Goal: Subscribe to service/newsletter

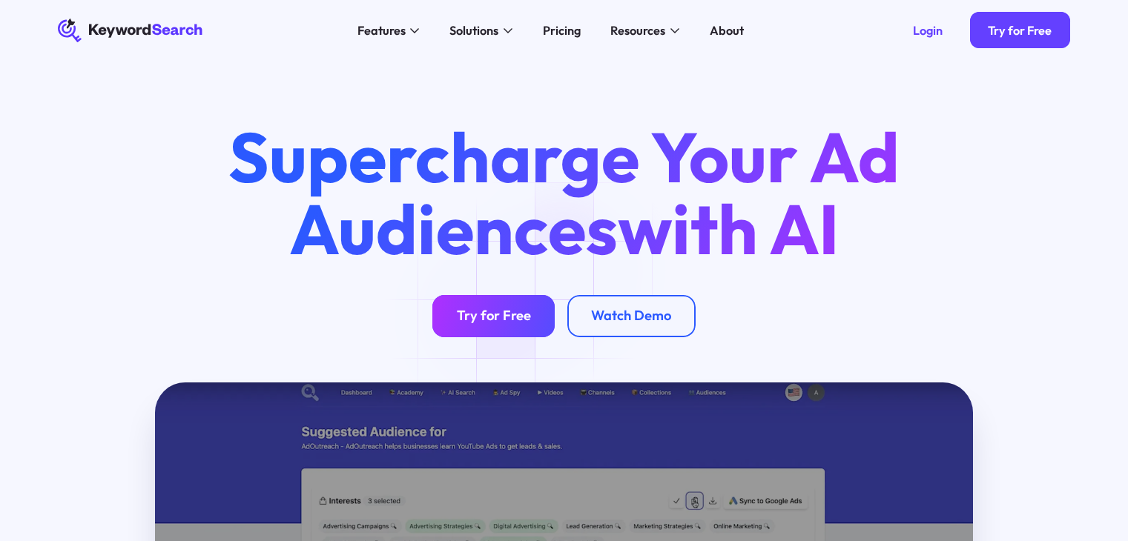
click at [502, 316] on div "Try for Free" at bounding box center [494, 316] width 74 height 17
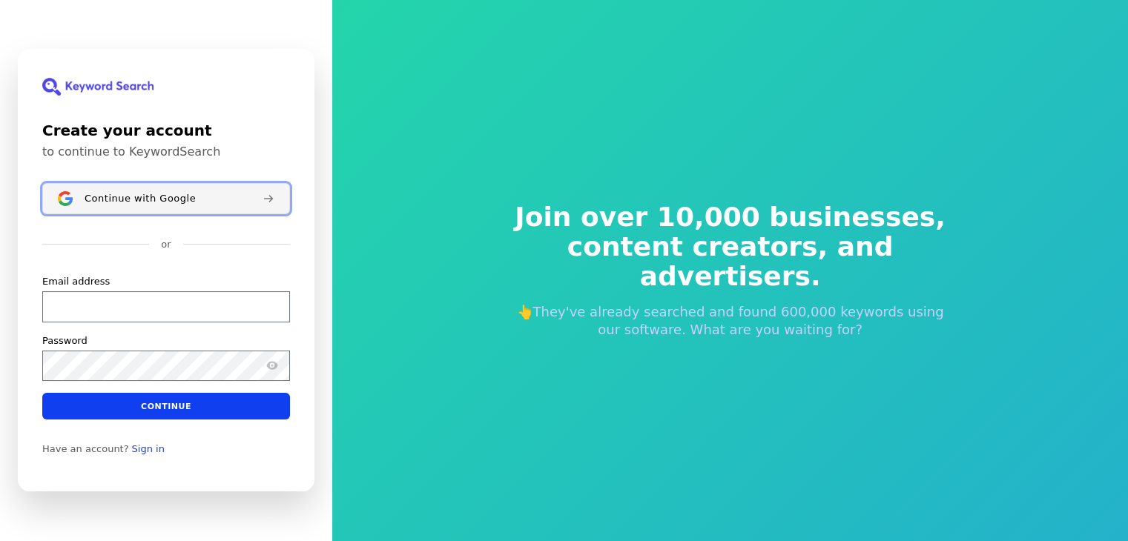
click at [160, 197] on span "Continue with Google" at bounding box center [140, 199] width 111 height 12
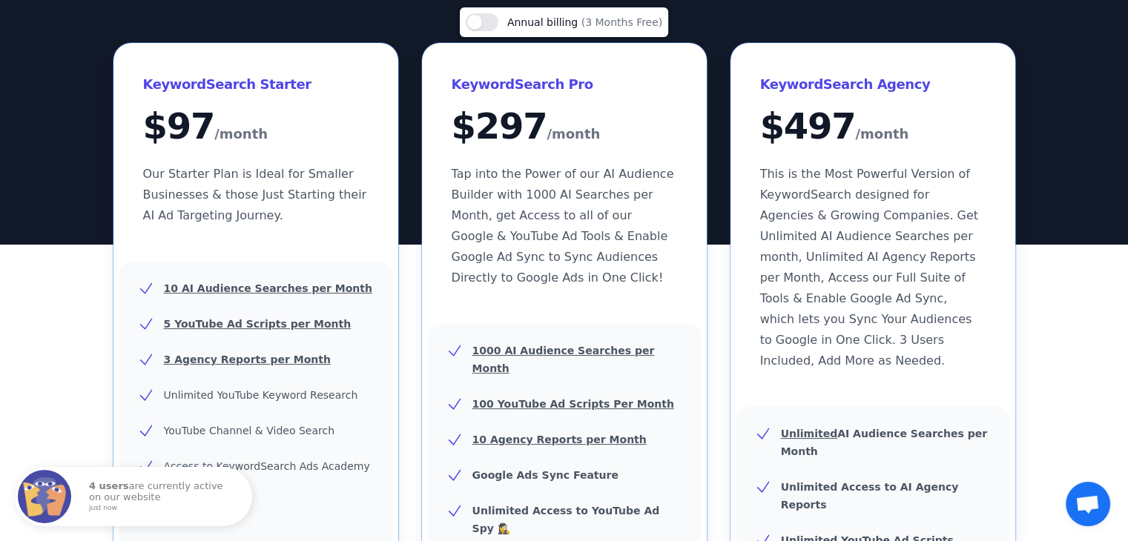
scroll to position [222, 0]
